Goal: Information Seeking & Learning: Learn about a topic

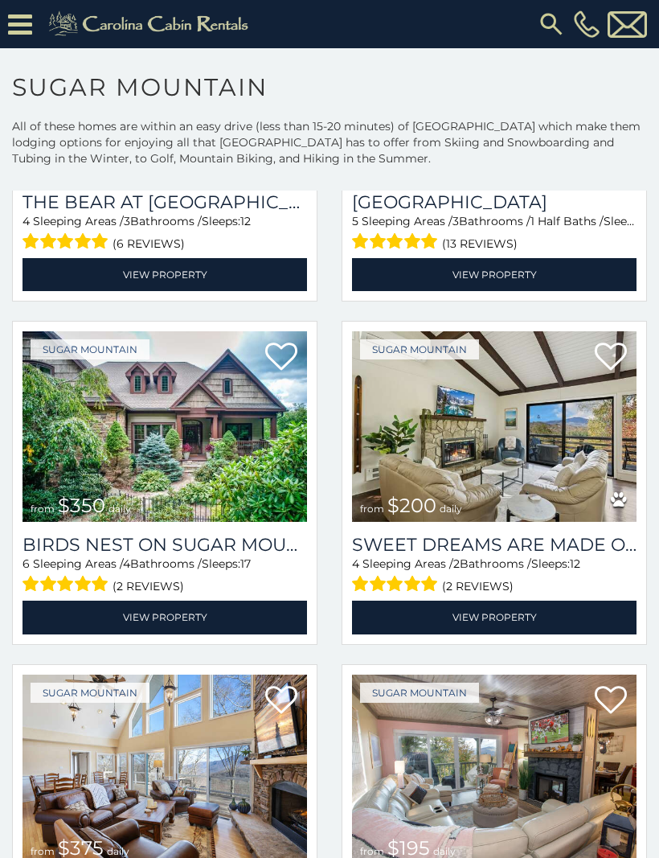
scroll to position [293, 0]
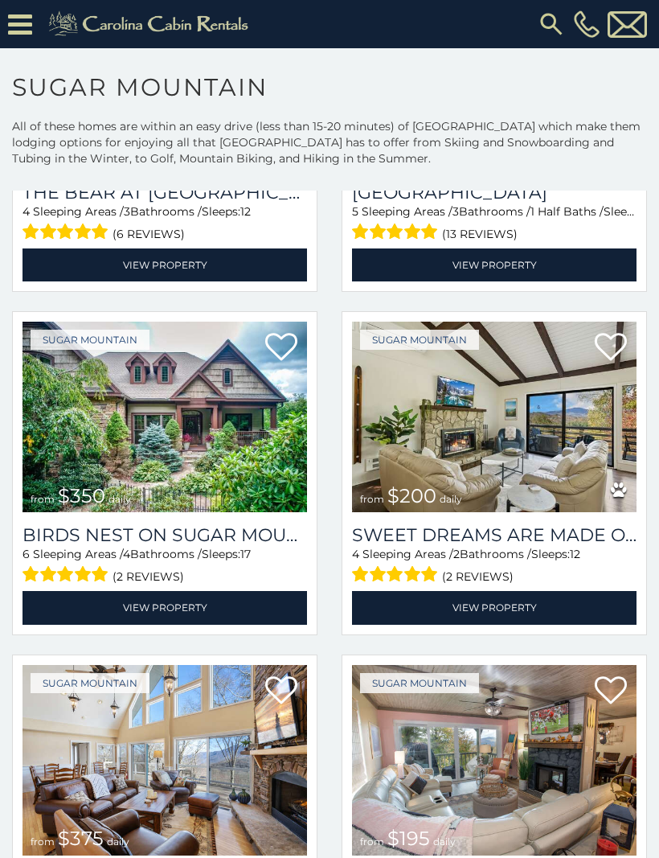
click at [546, 542] on h3 "Sweet Dreams Are Made Of Skis" at bounding box center [494, 535] width 285 height 22
click at [462, 580] on span "(2 reviews)" at bounding box center [478, 576] width 72 height 21
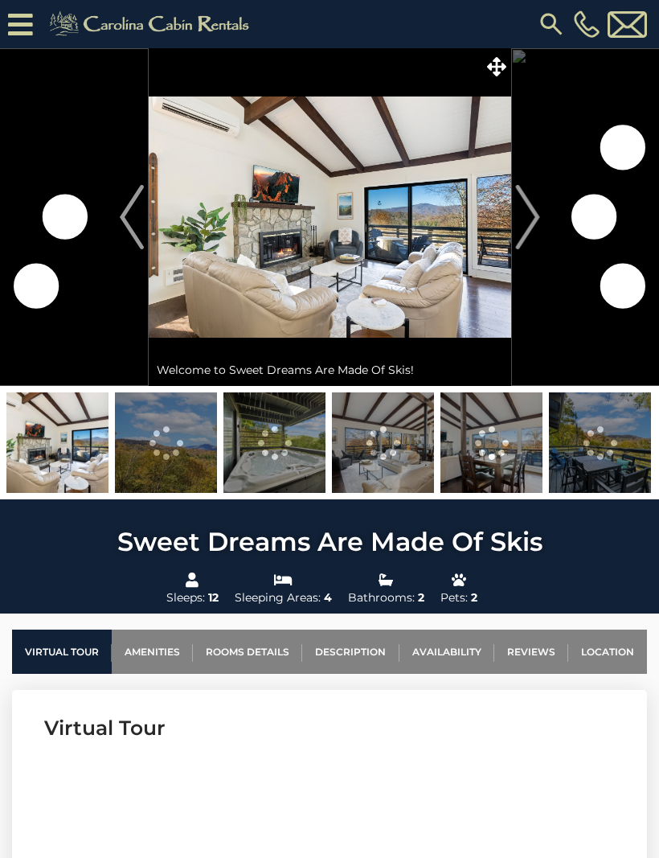
click at [520, 227] on img "Next" at bounding box center [527, 217] width 24 height 64
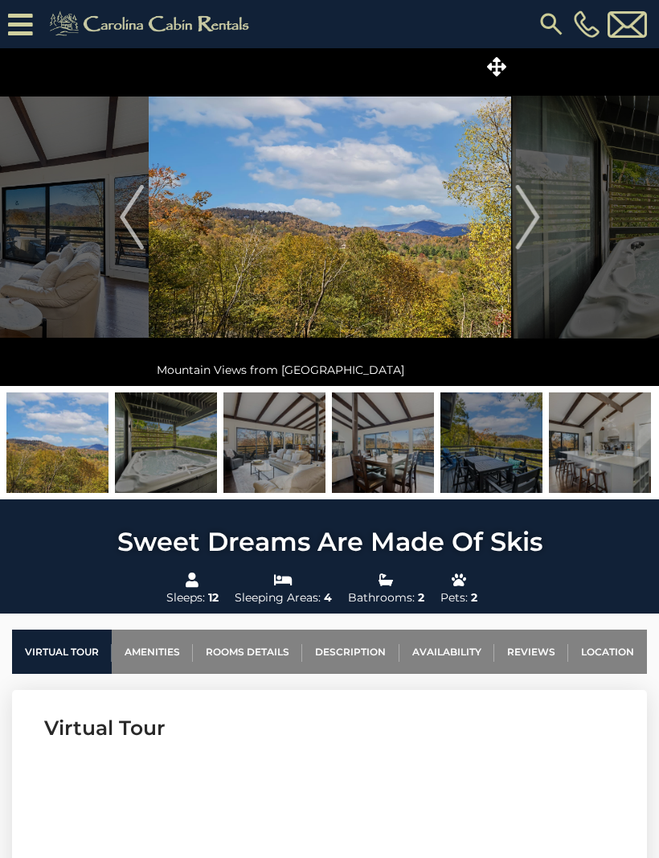
click at [526, 223] on img "Next" at bounding box center [527, 217] width 24 height 64
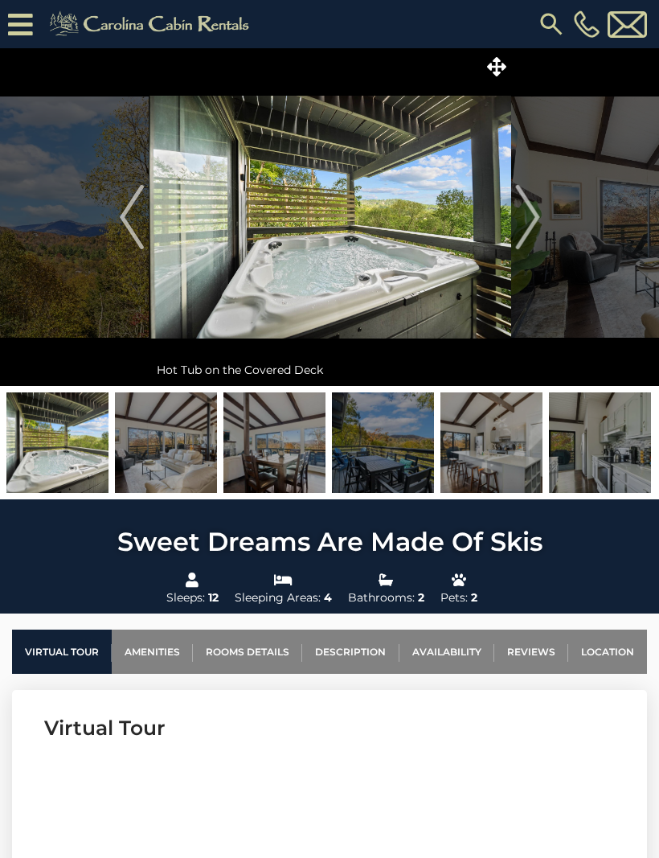
click at [526, 227] on img "Next" at bounding box center [527, 217] width 24 height 64
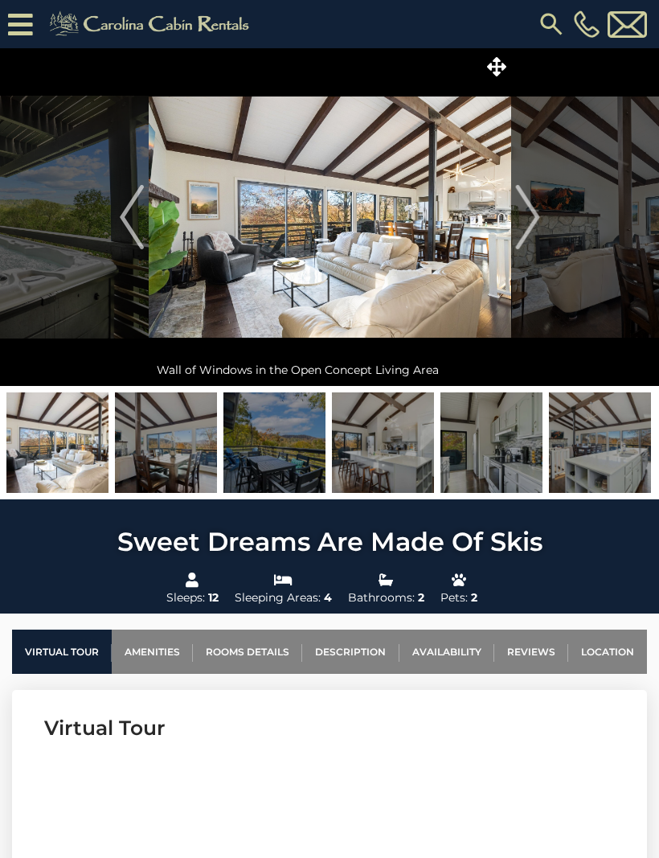
click at [534, 226] on img "Next" at bounding box center [527, 217] width 24 height 64
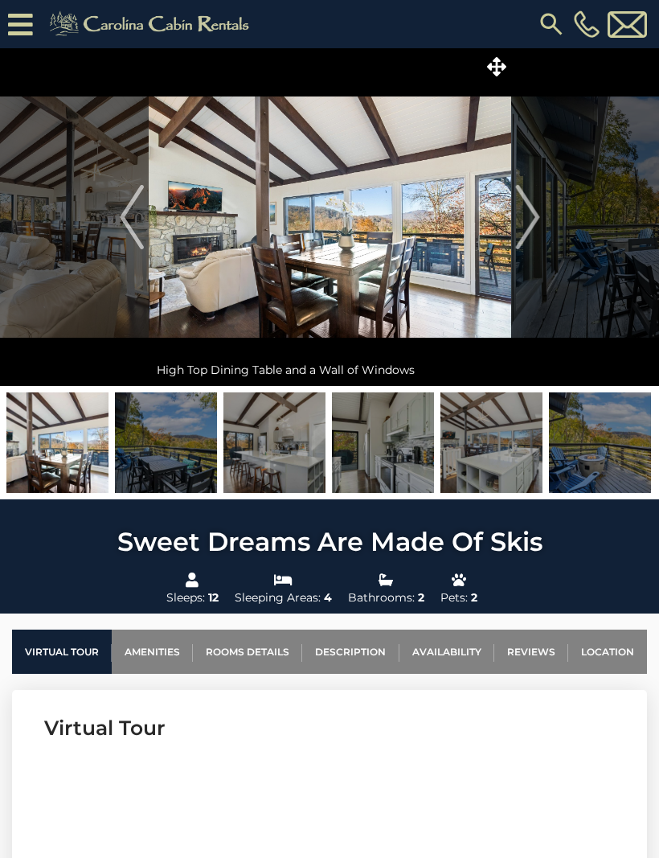
click at [10, 18] on icon at bounding box center [20, 24] width 25 height 28
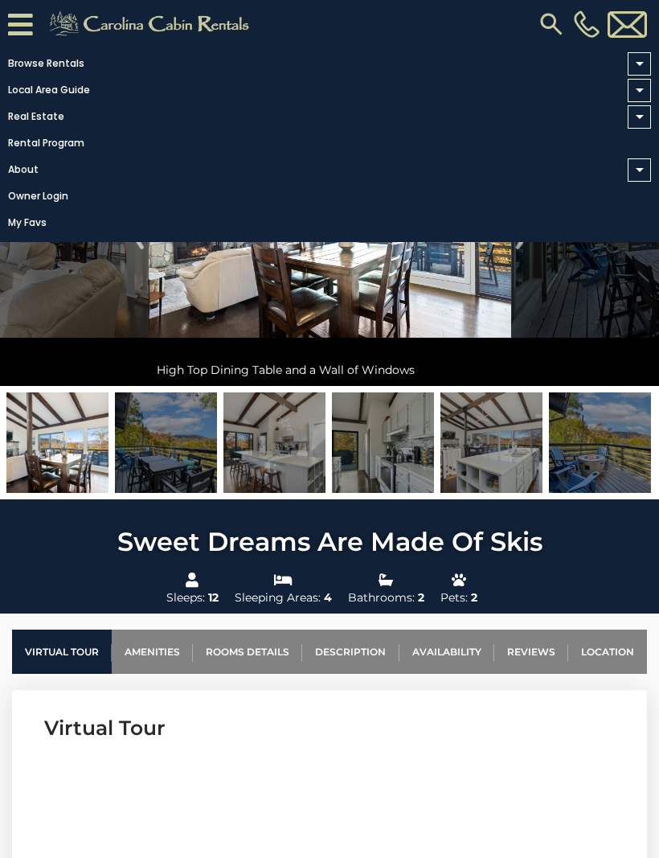
click at [317, 150] on link "Rental Program" at bounding box center [325, 143] width 651 height 23
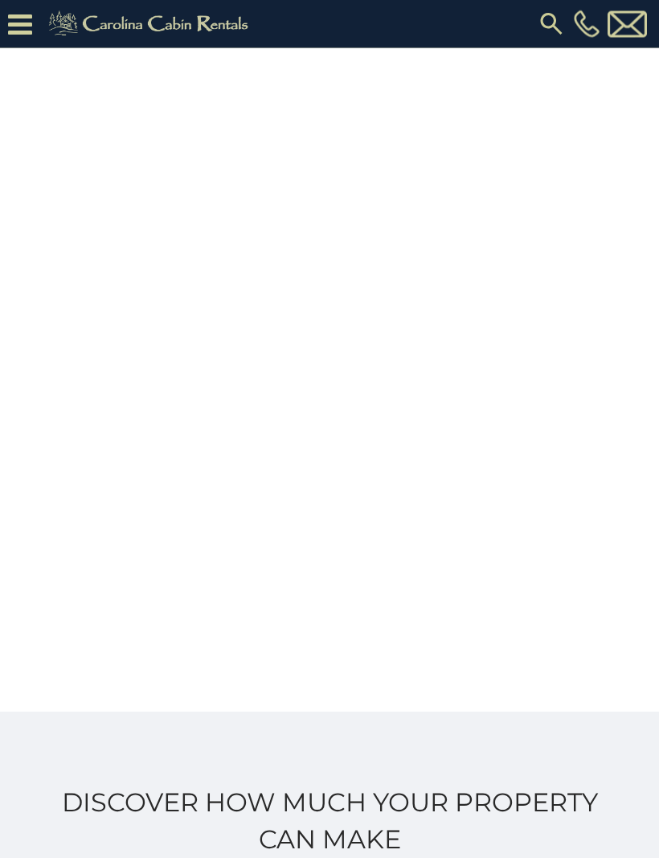
scroll to position [357, 0]
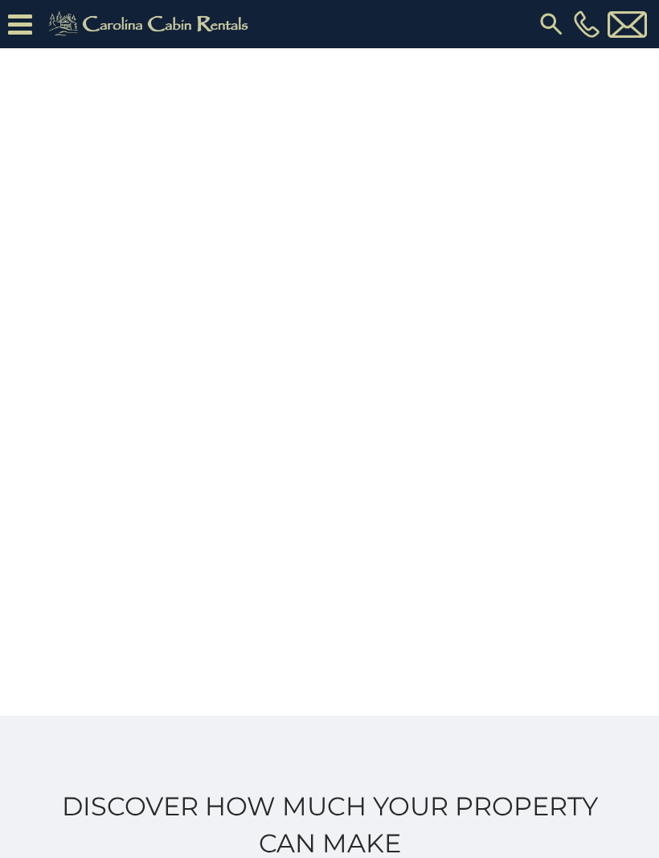
click at [551, 24] on img at bounding box center [551, 24] width 29 height 29
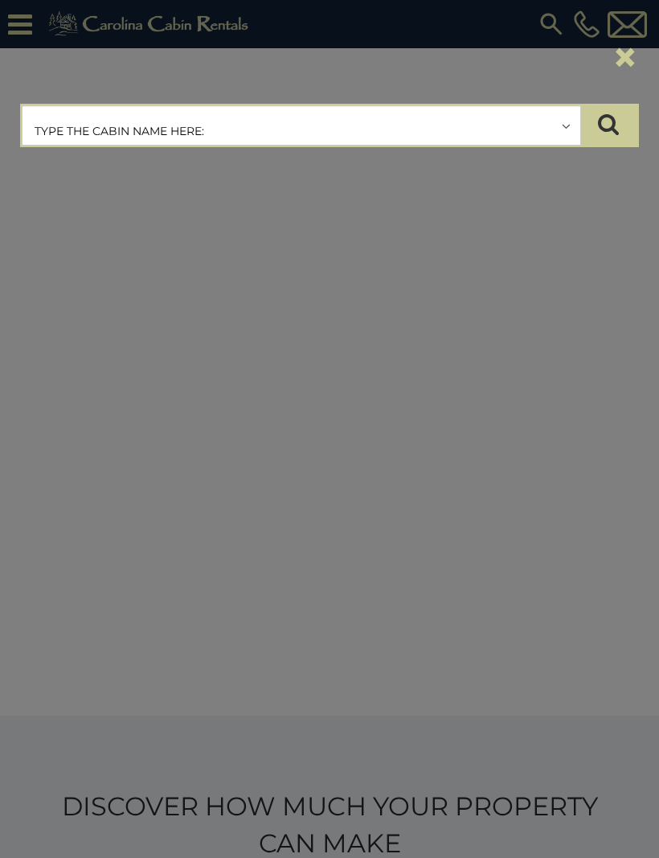
click at [384, 127] on input "text" at bounding box center [302, 126] width 558 height 40
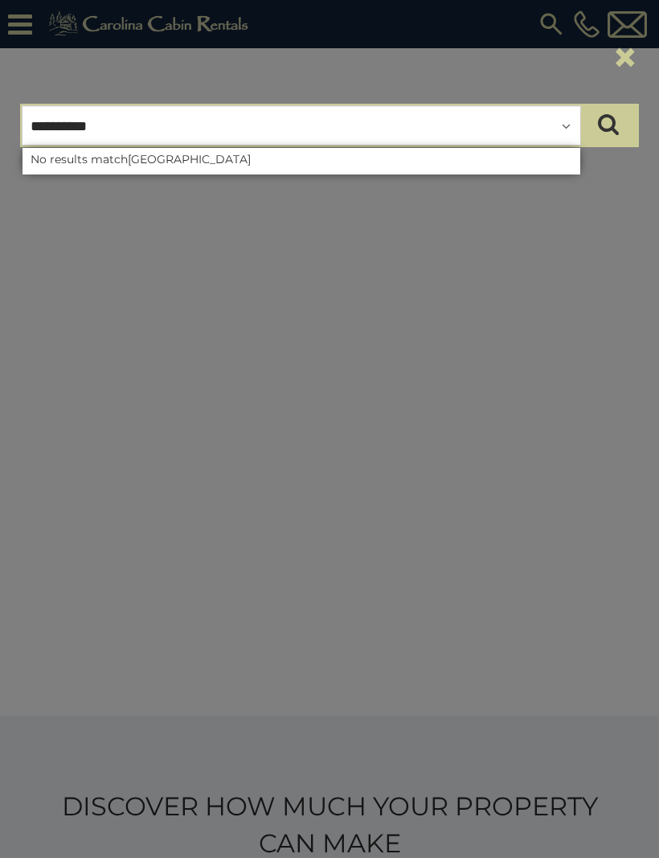
type input "**********"
click at [624, 68] on button "×" at bounding box center [625, 57] width 27 height 45
